Goal: Find specific page/section: Find specific page/section

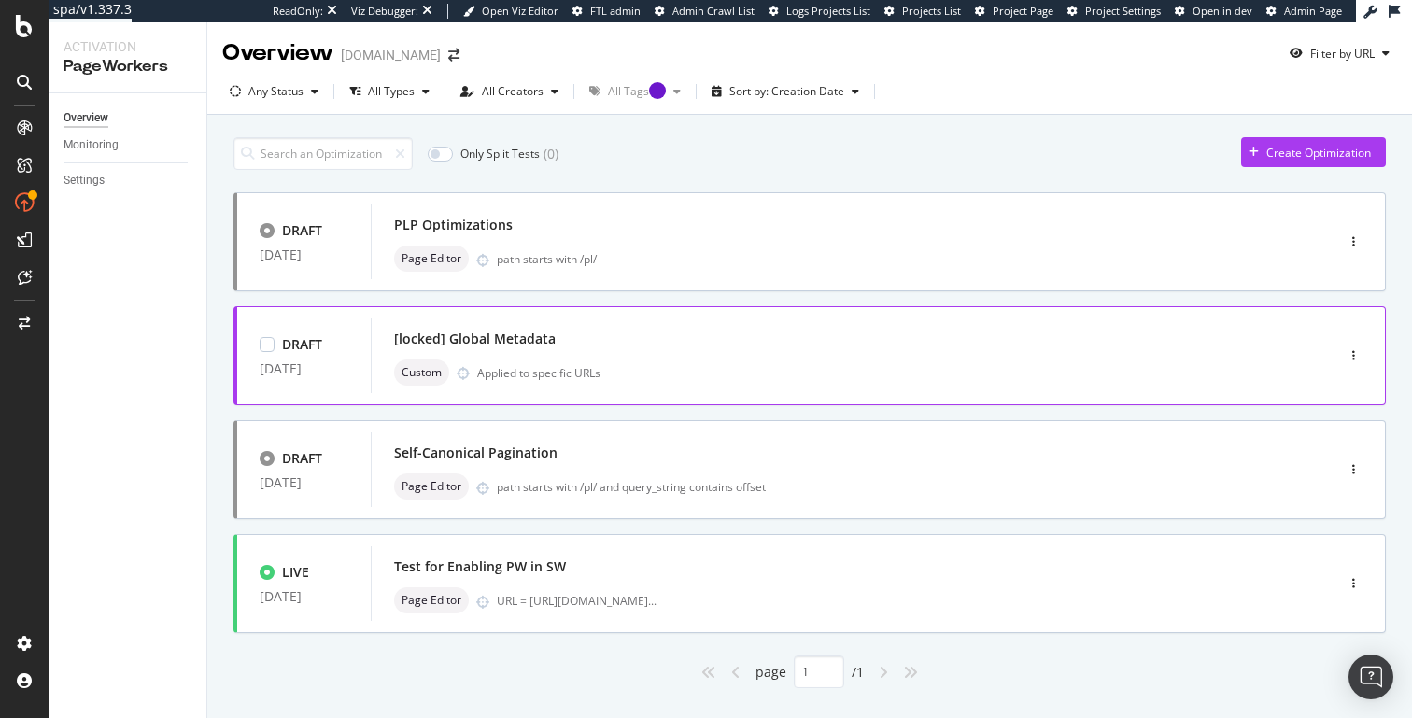
click at [515, 342] on div "[locked] Global Metadata" at bounding box center [475, 339] width 162 height 19
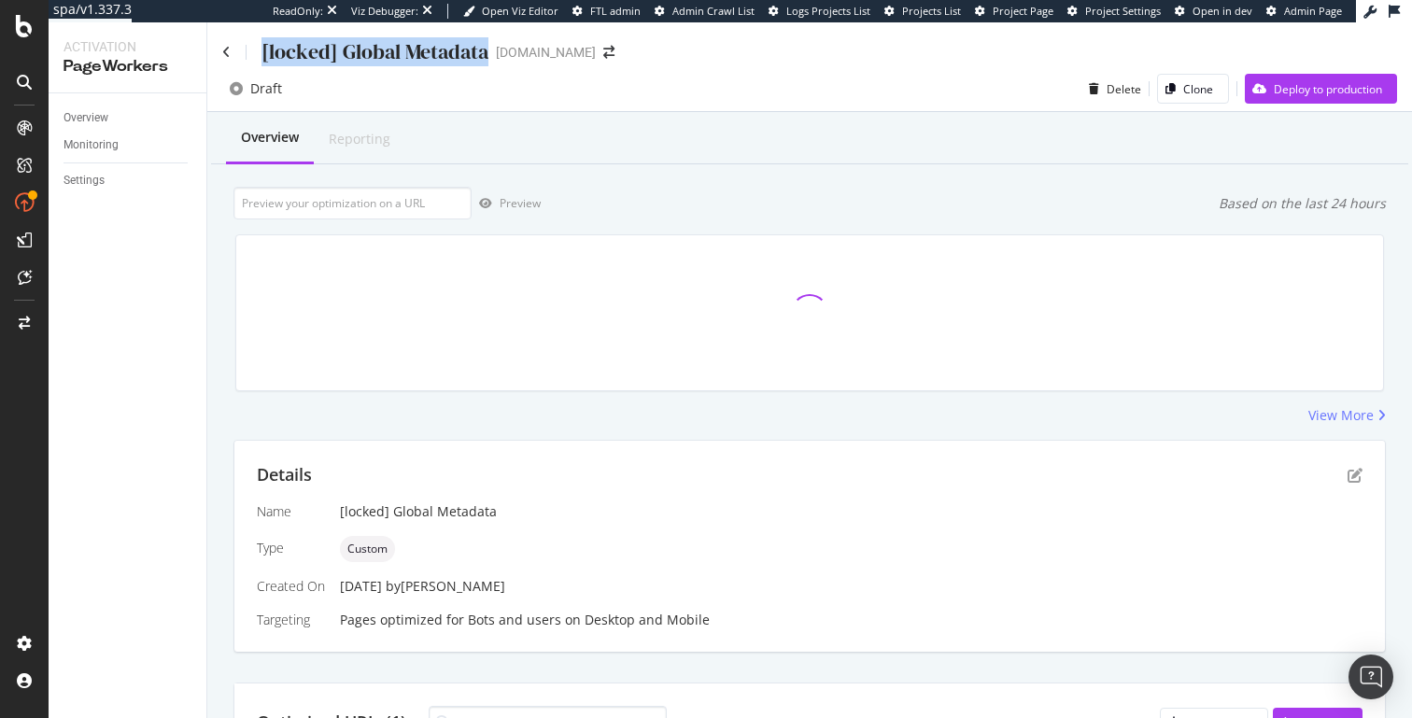
drag, startPoint x: 262, startPoint y: 53, endPoint x: 490, endPoint y: 55, distance: 228.8
click at [490, 55] on div "[locked] Global Metadata [DOMAIN_NAME]" at bounding box center [427, 51] width 411 height 29
copy div "[locked] Global Metadata"
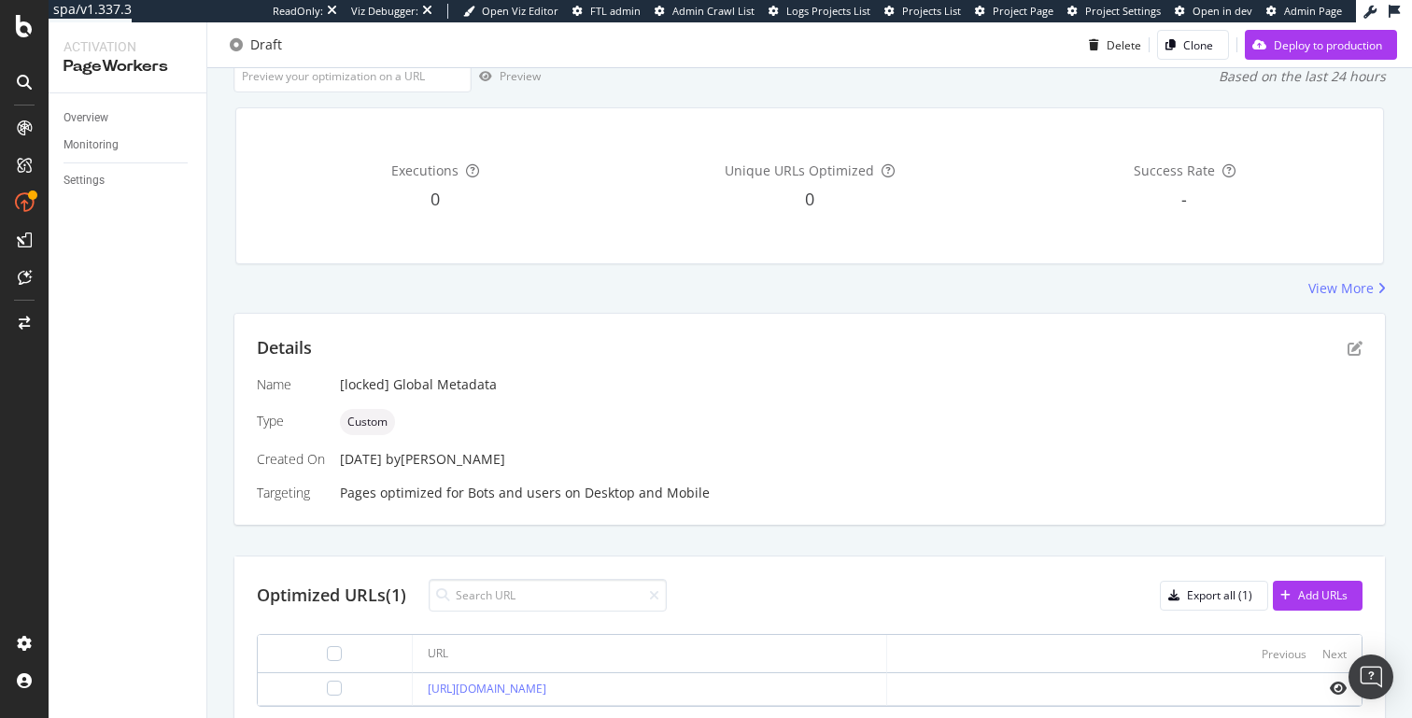
scroll to position [205, 0]
